Goal: Use online tool/utility

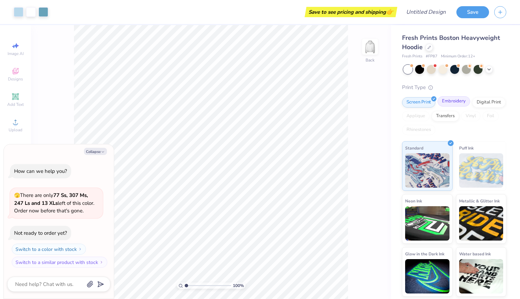
click at [458, 101] on div "Embroidery" at bounding box center [453, 101] width 33 height 10
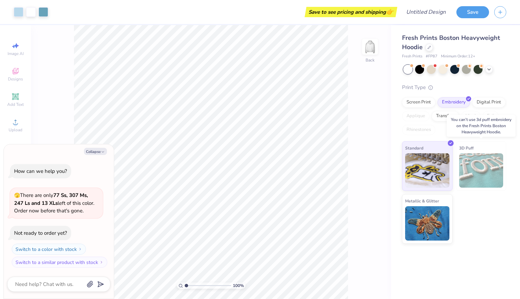
click at [487, 165] on img at bounding box center [481, 170] width 44 height 34
click at [472, 145] on span "3D Puff" at bounding box center [466, 147] width 14 height 7
click at [488, 71] on icon at bounding box center [489, 69] width 6 height 6
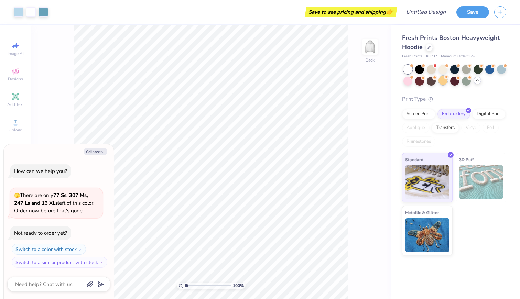
click at [441, 82] on div at bounding box center [442, 80] width 9 height 9
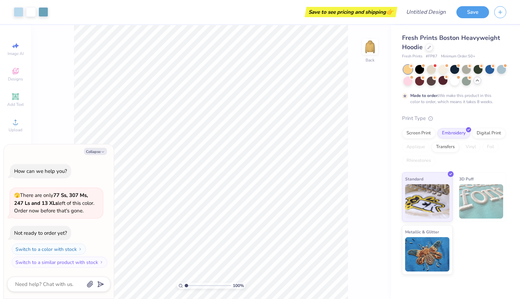
scroll to position [4, 0]
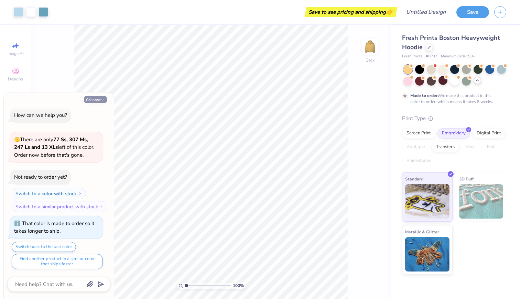
click at [100, 97] on button "Collapse" at bounding box center [95, 99] width 23 height 7
type textarea "x"
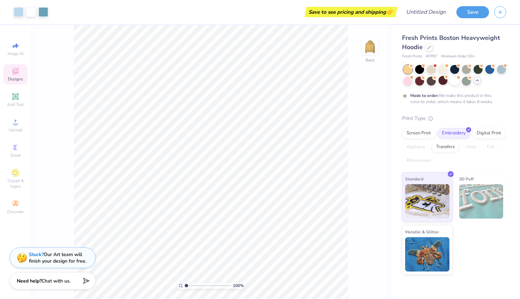
click at [19, 79] on span "Designs" at bounding box center [15, 79] width 15 height 6
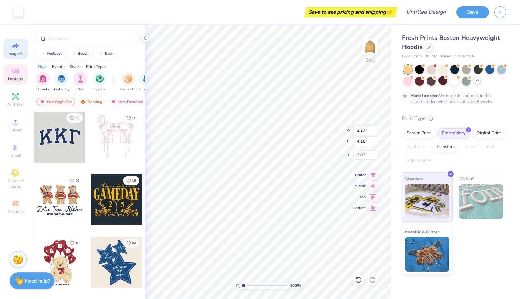
click at [13, 49] on icon at bounding box center [15, 46] width 8 height 8
select select "4"
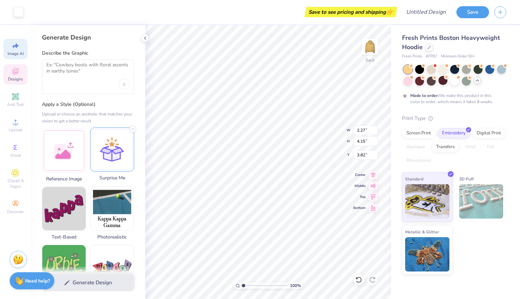
click at [105, 153] on div at bounding box center [112, 150] width 44 height 44
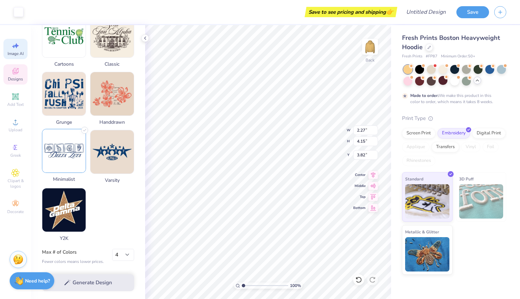
scroll to position [293, 0]
